Goal: Navigation & Orientation: Find specific page/section

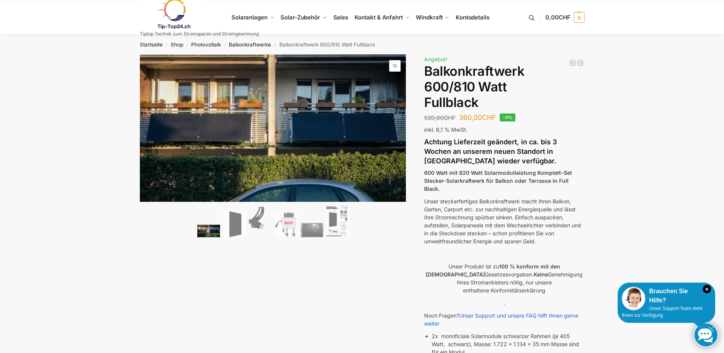
click at [177, 13] on img at bounding box center [173, 13] width 67 height 31
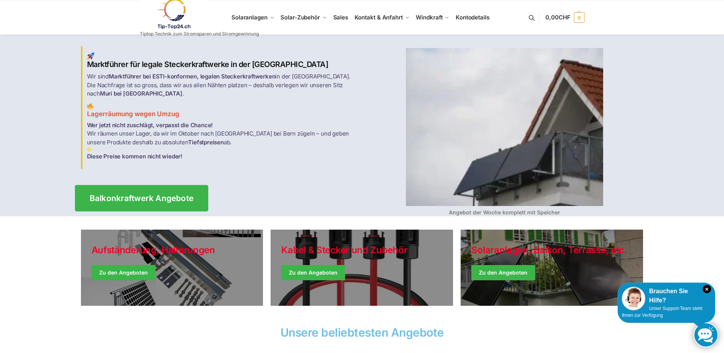
click at [174, 195] on span "Balkonkraftwerk Angebote" at bounding box center [141, 198] width 104 height 8
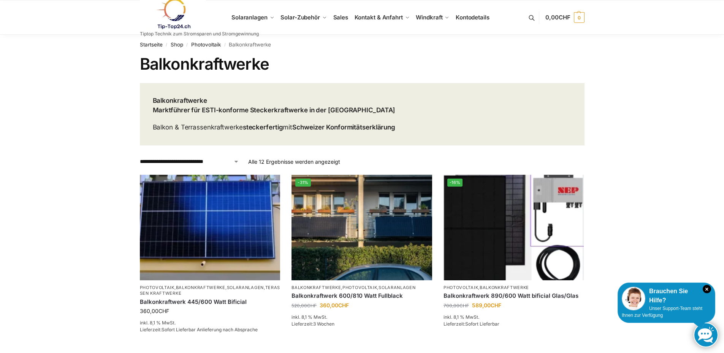
click at [169, 9] on img at bounding box center [173, 13] width 67 height 31
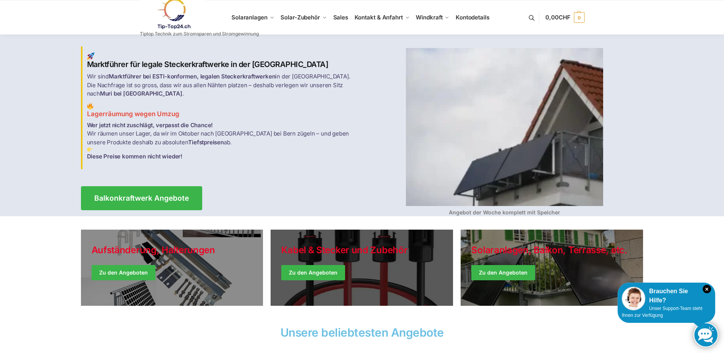
click at [322, 277] on link "Holiday Style" at bounding box center [362, 267] width 183 height 76
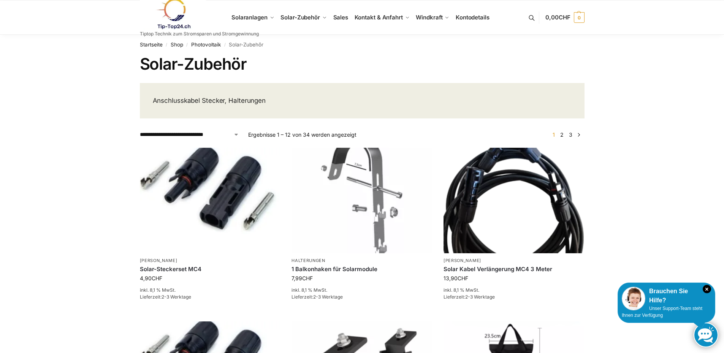
click at [171, 10] on img at bounding box center [173, 13] width 67 height 31
